Goal: Check status: Check status

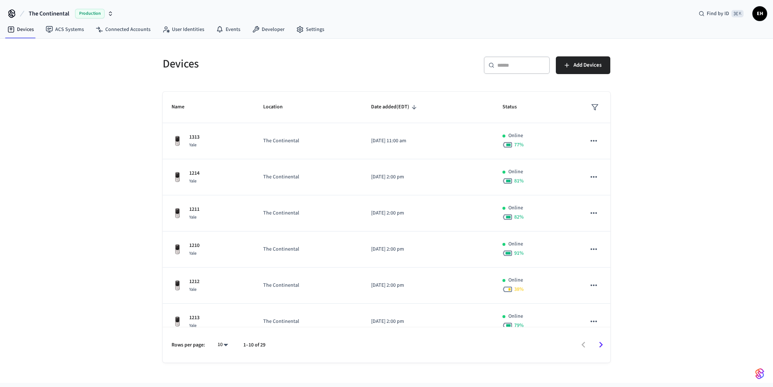
click at [54, 14] on span "The Continental" at bounding box center [49, 13] width 40 height 9
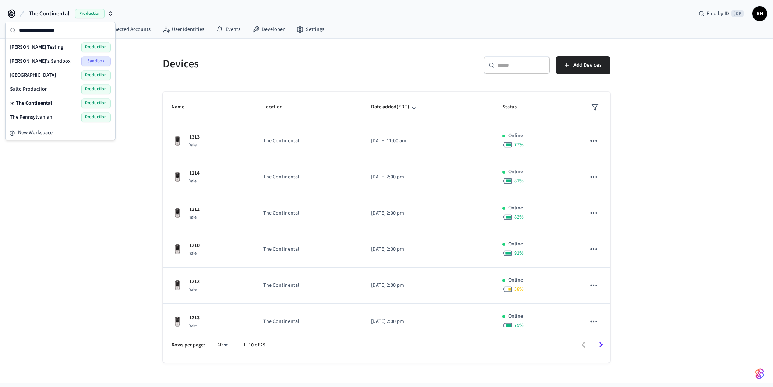
click at [34, 74] on span "[GEOGRAPHIC_DATA]" at bounding box center [33, 74] width 46 height 7
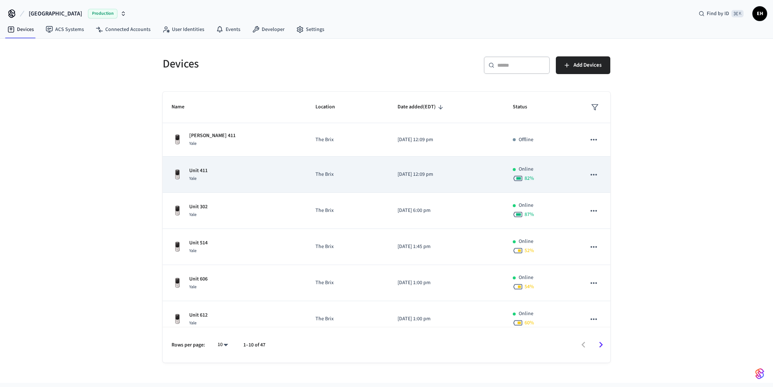
click at [205, 171] on p "Unit 411" at bounding box center [198, 171] width 18 height 8
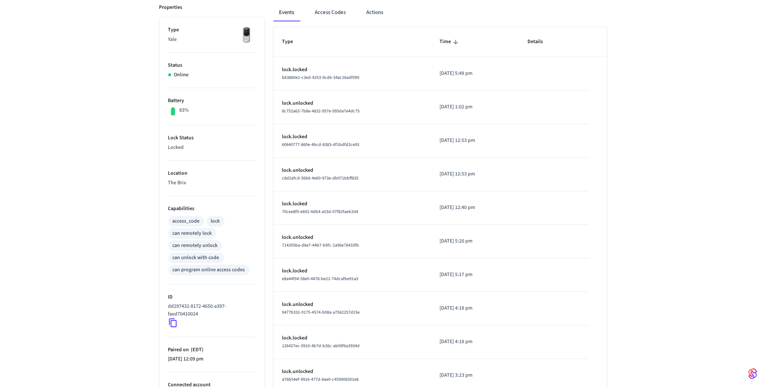
scroll to position [158, 0]
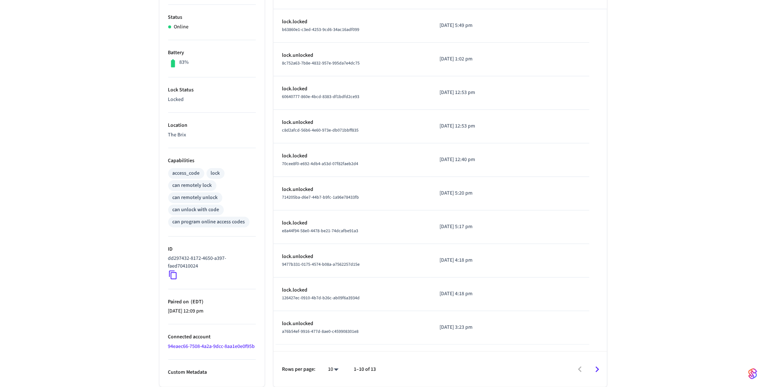
click at [170, 271] on icon at bounding box center [173, 275] width 8 height 9
click at [173, 270] on icon at bounding box center [173, 275] width 10 height 10
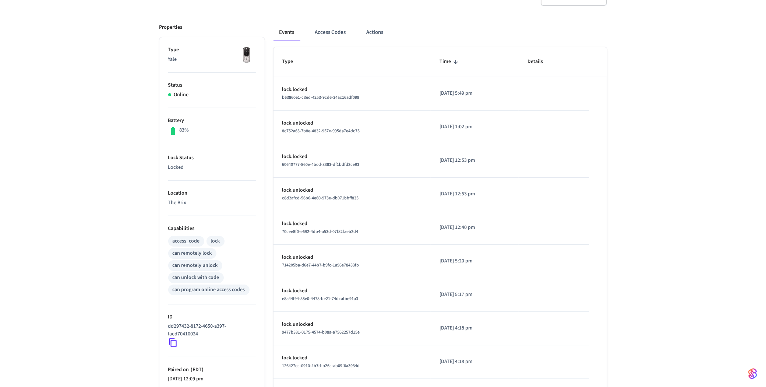
scroll to position [0, 0]
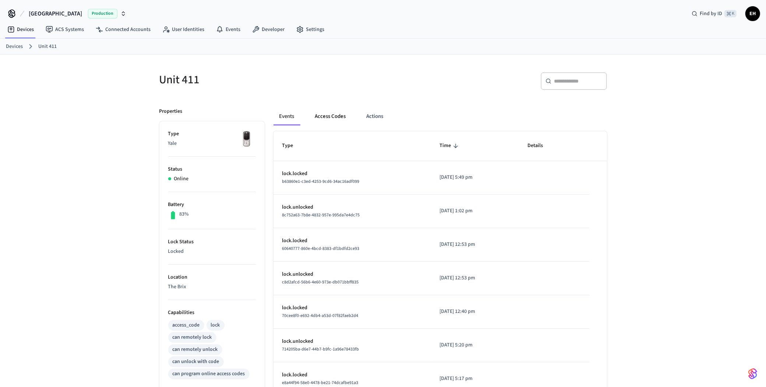
click at [333, 112] on button "Access Codes" at bounding box center [330, 116] width 43 height 18
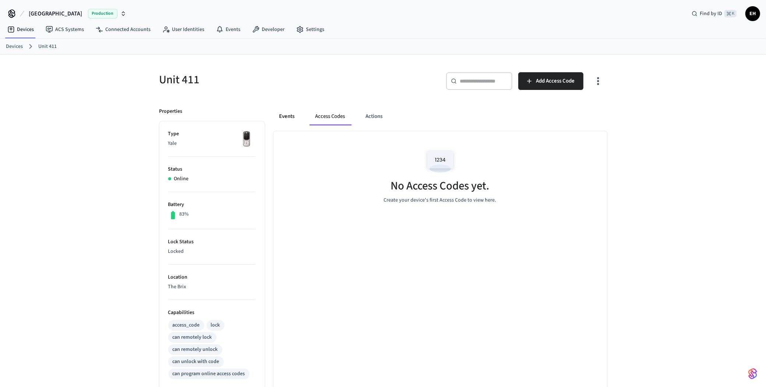
click at [283, 119] on button "Events" at bounding box center [286, 116] width 27 height 18
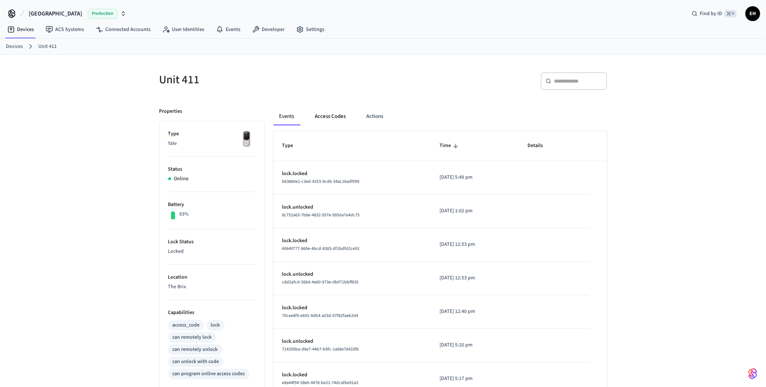
click at [323, 122] on button "Access Codes" at bounding box center [330, 116] width 43 height 18
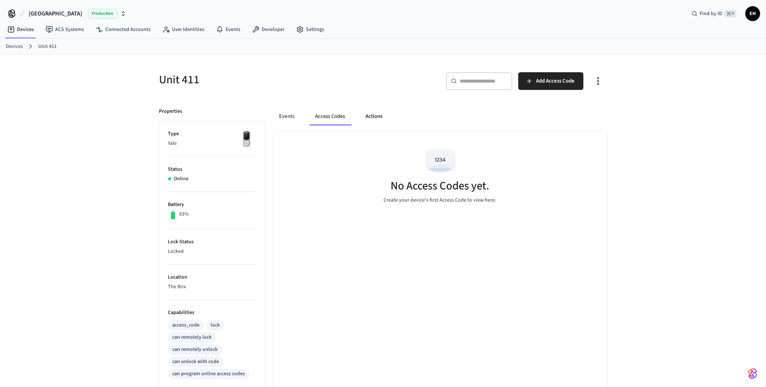
click at [373, 121] on button "Actions" at bounding box center [374, 116] width 29 height 18
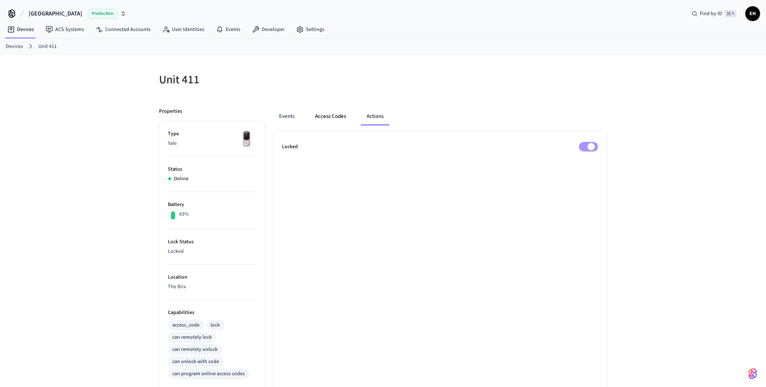
click at [337, 115] on button "Access Codes" at bounding box center [331, 116] width 43 height 18
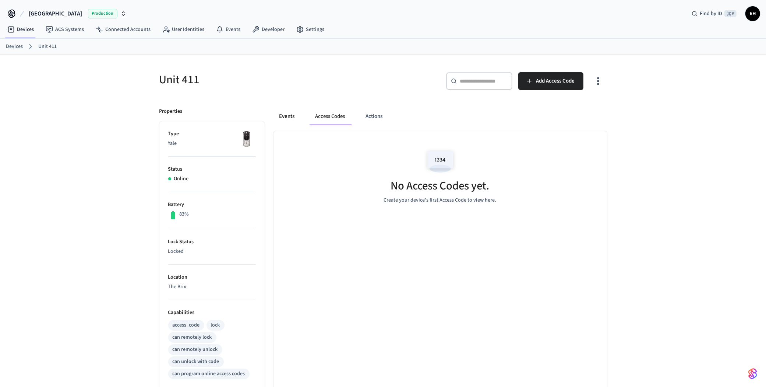
click at [286, 114] on button "Events" at bounding box center [286, 116] width 27 height 18
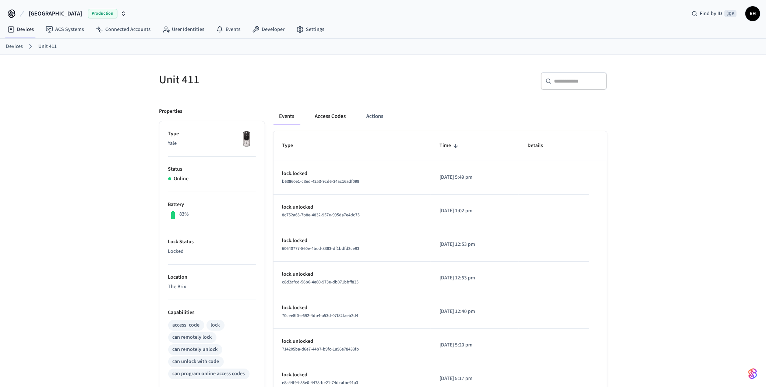
click at [333, 114] on button "Access Codes" at bounding box center [330, 116] width 43 height 18
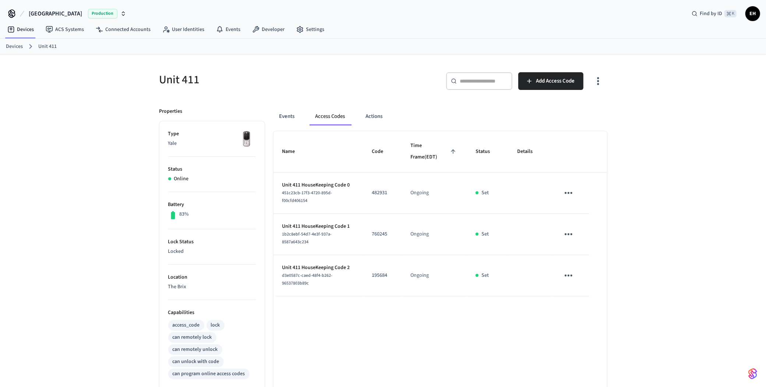
click at [15, 46] on link "Devices" at bounding box center [14, 47] width 17 height 8
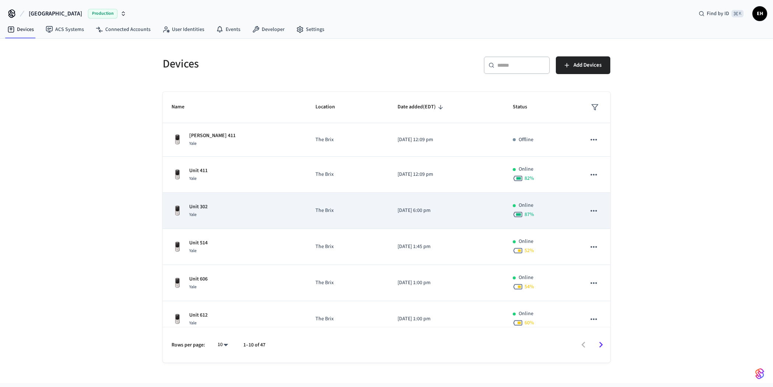
click at [200, 205] on p "Unit 302" at bounding box center [198, 207] width 18 height 8
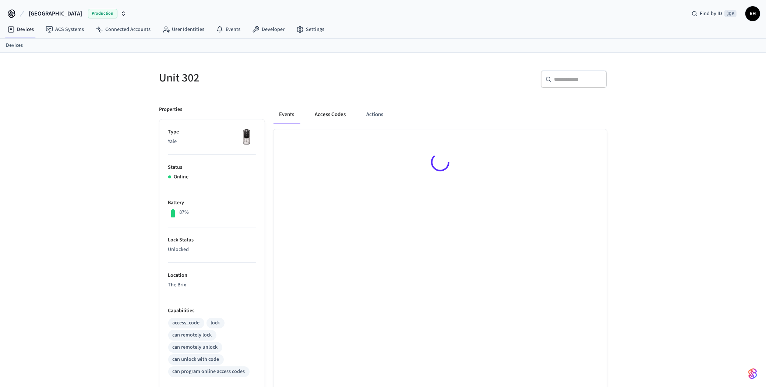
click at [339, 117] on button "Access Codes" at bounding box center [330, 115] width 43 height 18
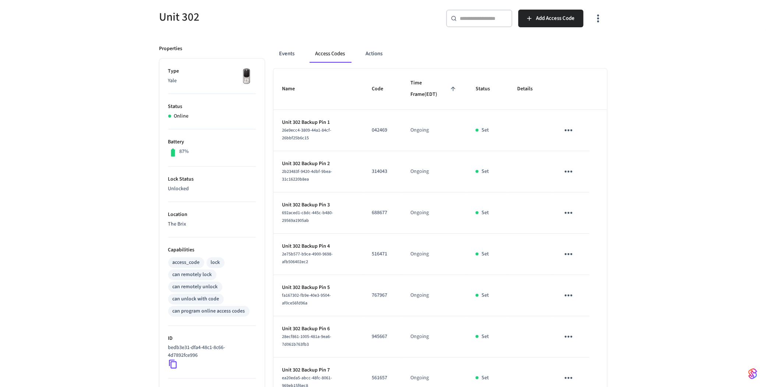
scroll to position [231, 0]
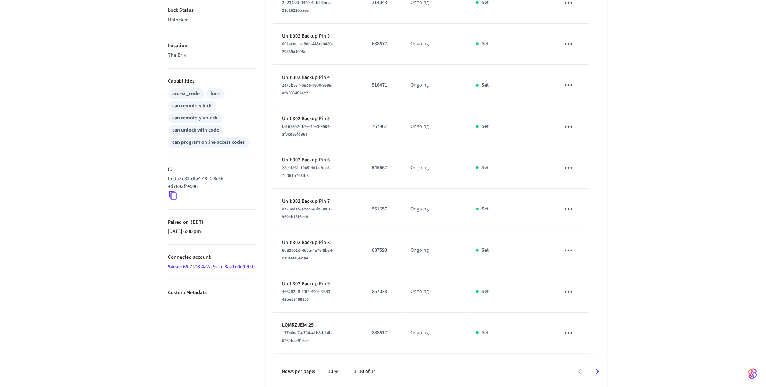
click at [597, 372] on icon "Go to next page" at bounding box center [597, 371] width 11 height 11
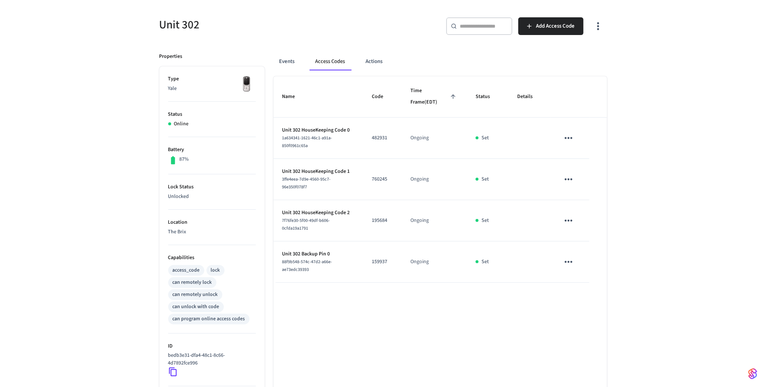
scroll to position [0, 0]
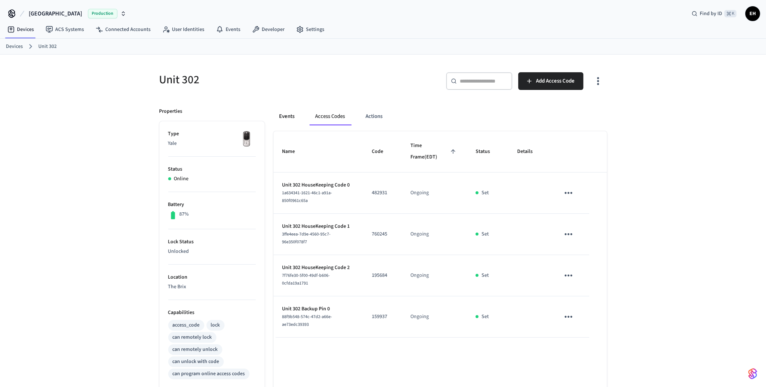
click at [282, 116] on button "Events" at bounding box center [286, 116] width 27 height 18
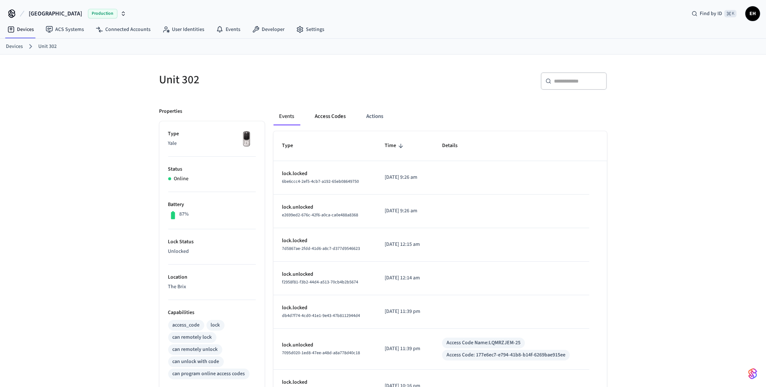
click at [338, 118] on button "Access Codes" at bounding box center [330, 116] width 43 height 18
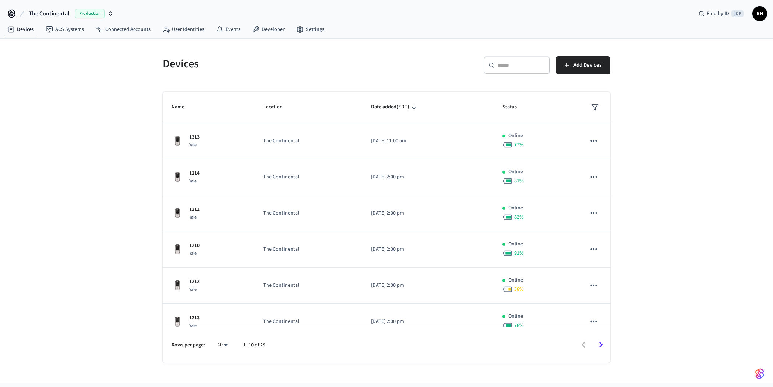
click at [53, 13] on span "The Continental" at bounding box center [49, 13] width 40 height 9
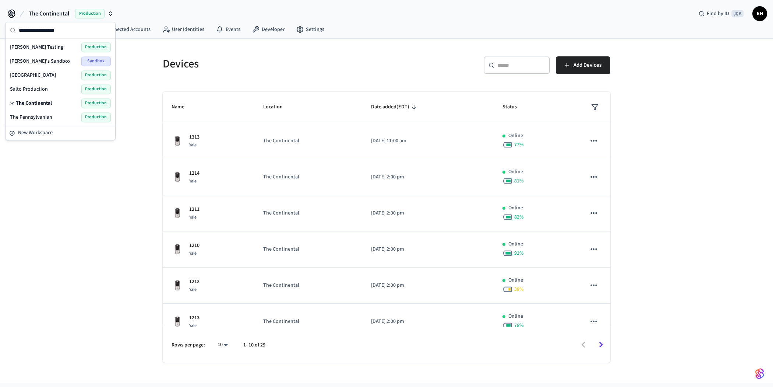
click at [36, 75] on span "[GEOGRAPHIC_DATA]" at bounding box center [33, 74] width 46 height 7
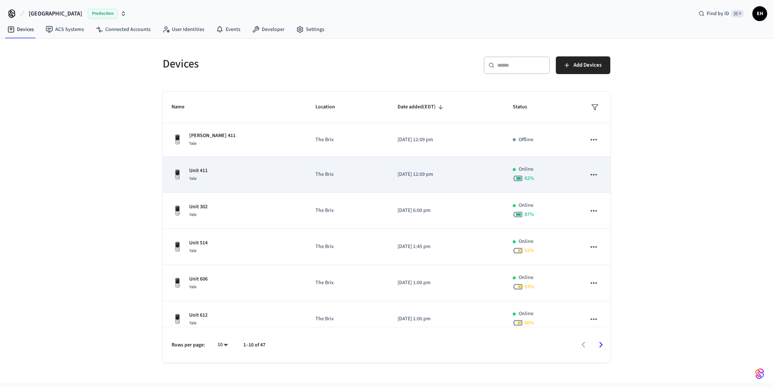
click at [202, 168] on p "Unit 411" at bounding box center [198, 171] width 18 height 8
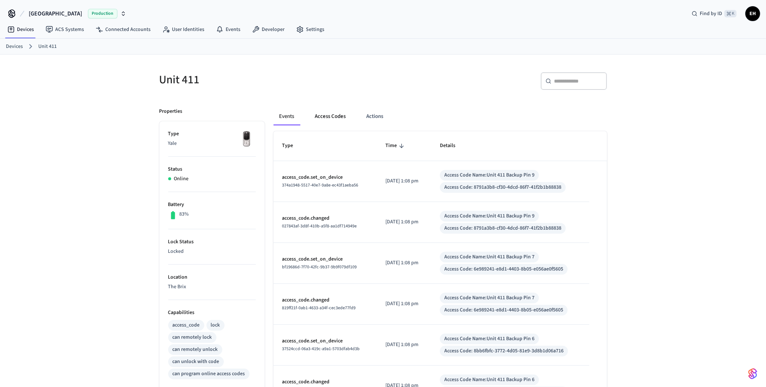
click at [339, 117] on button "Access Codes" at bounding box center [330, 116] width 43 height 18
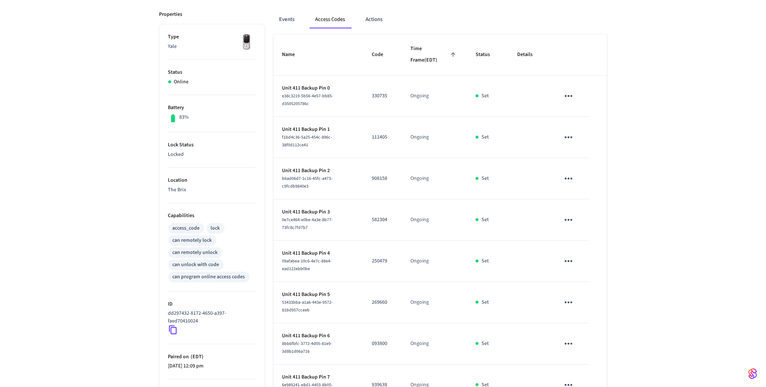
scroll to position [100, 0]
